Goal: Information Seeking & Learning: Learn about a topic

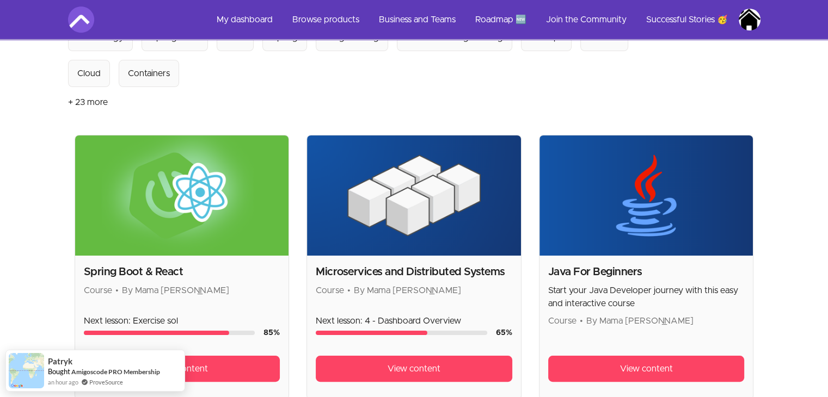
scroll to position [141, 0]
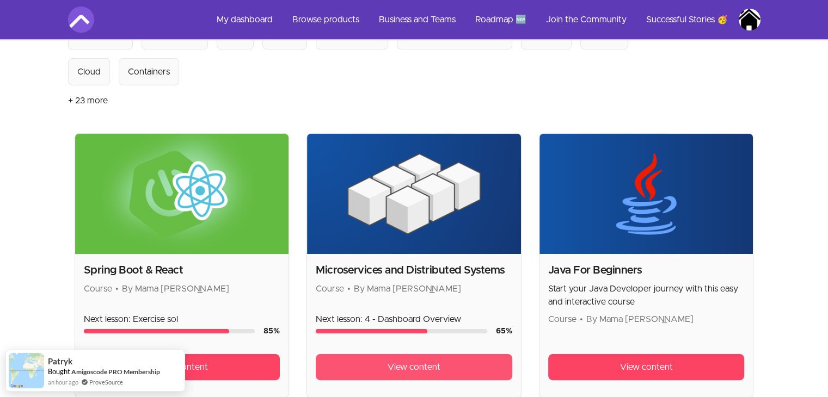
click at [433, 362] on span "View content" at bounding box center [413, 367] width 53 height 13
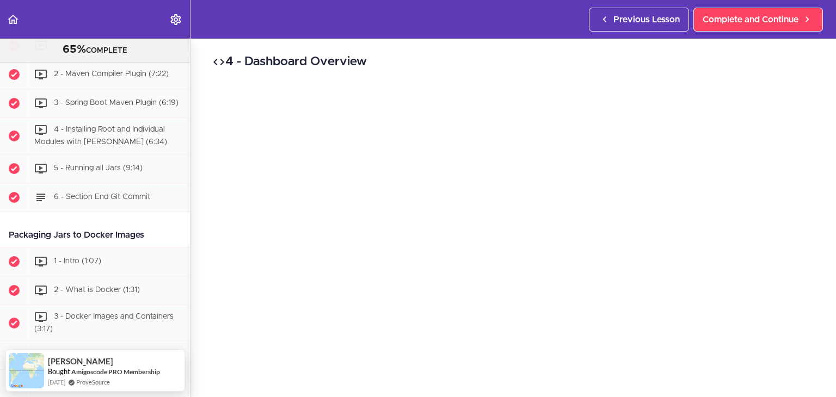
scroll to position [2613, 0]
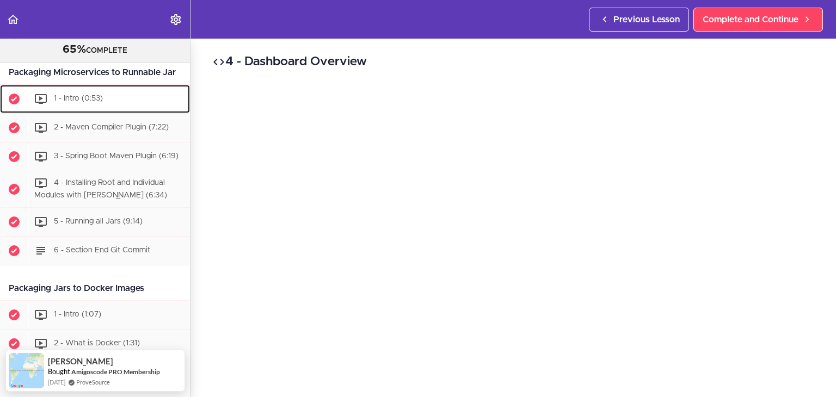
click at [82, 102] on span "1 - Intro (0:53)" at bounding box center [78, 99] width 49 height 8
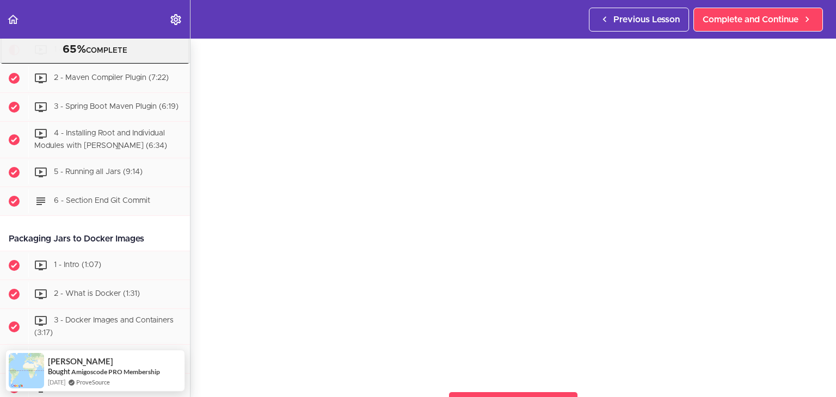
scroll to position [57, 0]
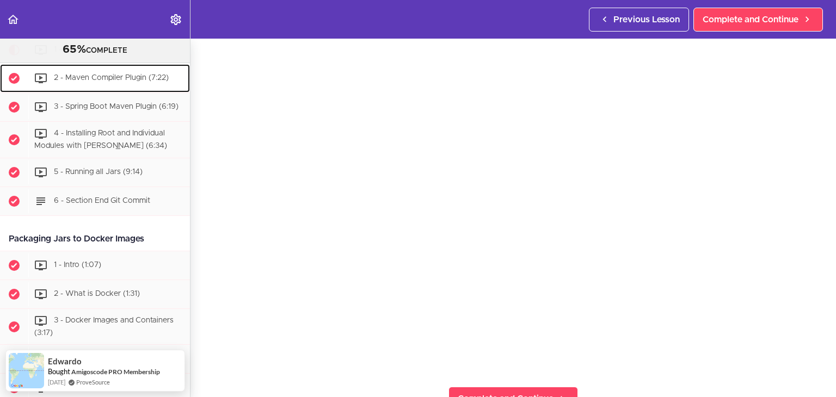
click at [109, 82] on span "2 - Maven Compiler Plugin (7:22)" at bounding box center [111, 78] width 115 height 8
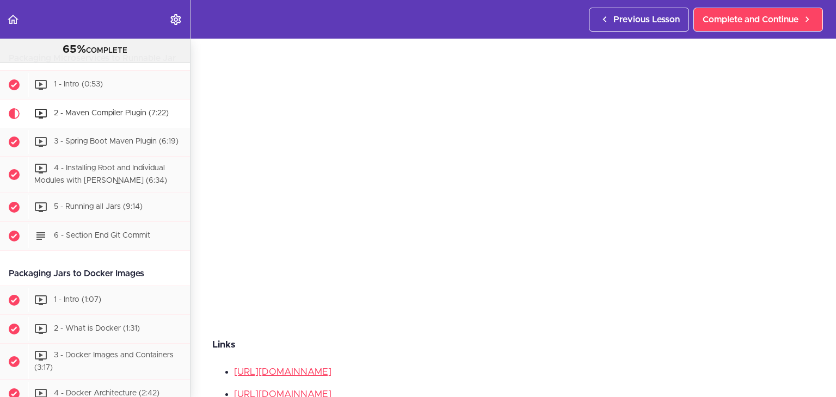
scroll to position [2636, 0]
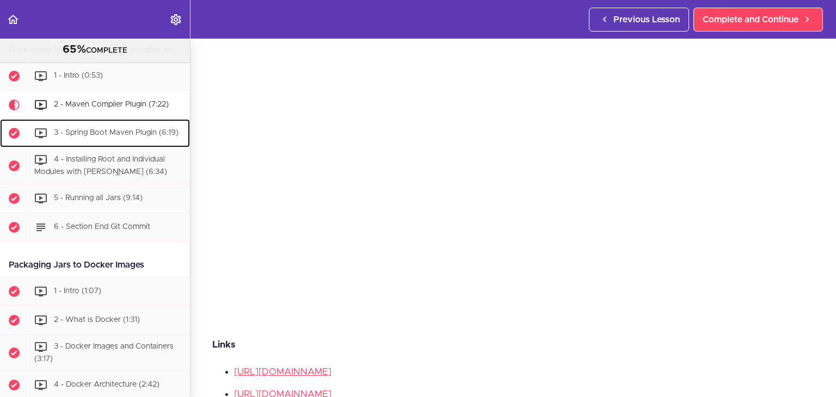
click at [119, 137] on span "3 - Spring Boot Maven Plugin (6:19)" at bounding box center [116, 133] width 125 height 8
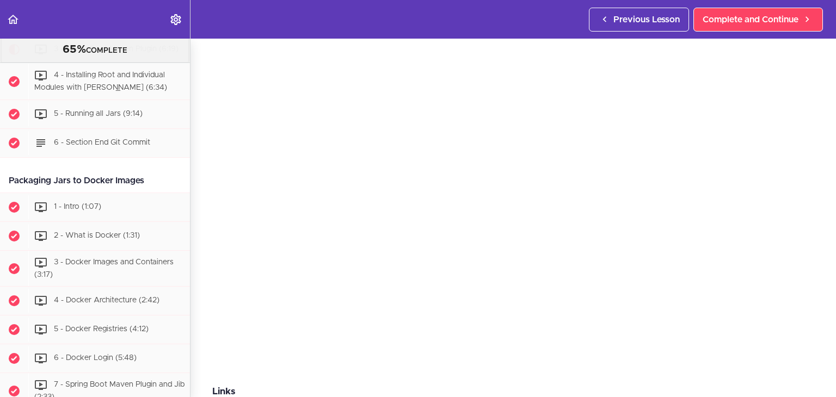
scroll to position [87, 0]
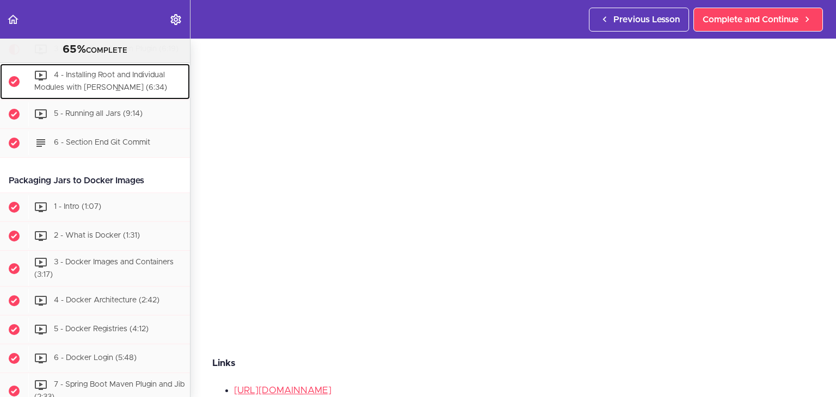
click at [131, 91] on span "4 - Installing Root and Individual Modules with Maven (6:34)" at bounding box center [100, 81] width 133 height 20
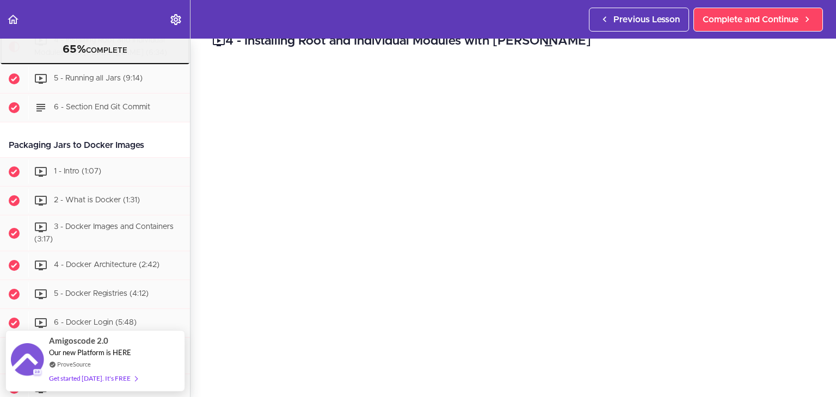
scroll to position [39, 0]
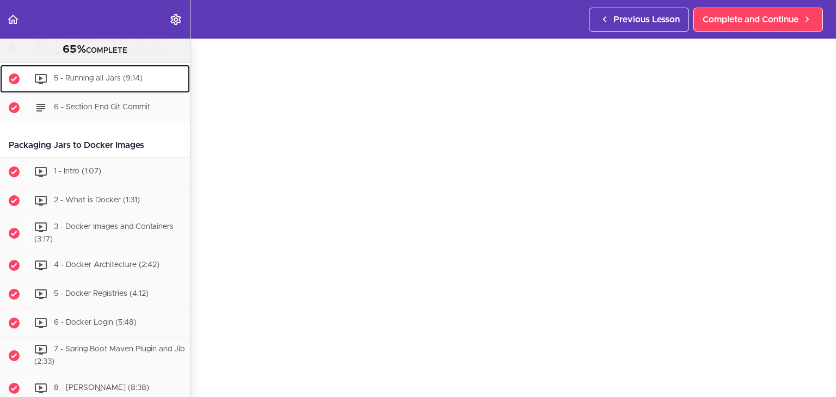
click at [89, 82] on span "5 - Running all Jars (9:14)" at bounding box center [98, 79] width 89 height 8
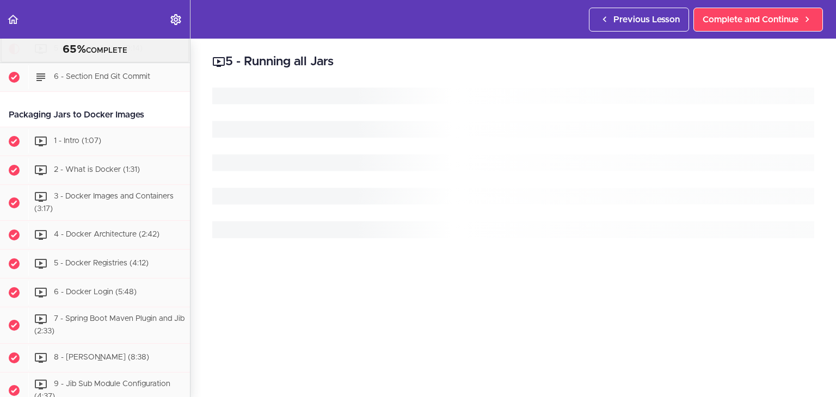
scroll to position [2792, 0]
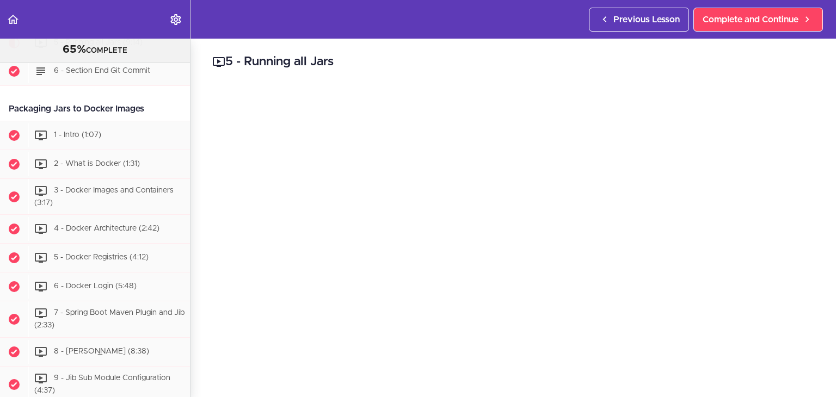
drag, startPoint x: 830, startPoint y: 178, endPoint x: 813, endPoint y: 277, distance: 100.4
click at [813, 277] on div "5 - Running all Jars Complete and Continue 1 - Follow us on LinkedIn 2 - Subscr…" at bounding box center [512, 218] width 645 height 359
